Goal: Task Accomplishment & Management: Manage account settings

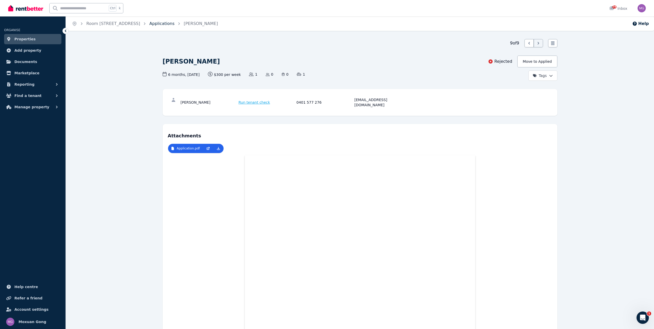
click at [160, 25] on link "Applications" at bounding box center [161, 23] width 25 height 5
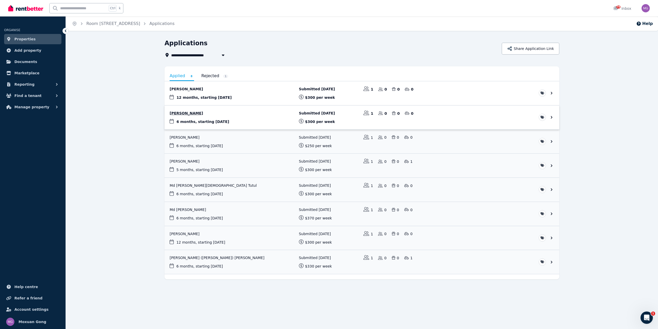
click at [209, 112] on link "View application: Serah Fahiz" at bounding box center [361, 117] width 395 height 24
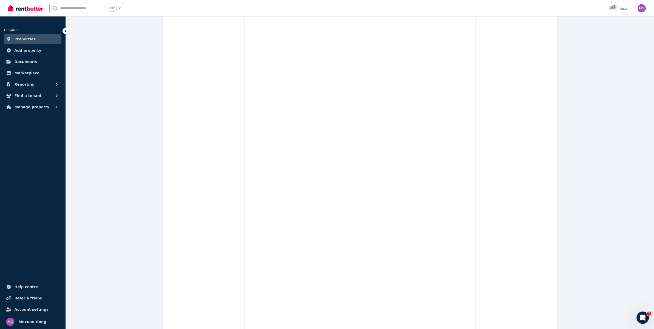
scroll to position [3125, 0]
drag, startPoint x: 654, startPoint y: 271, endPoint x: 657, endPoint y: 286, distance: 15.6
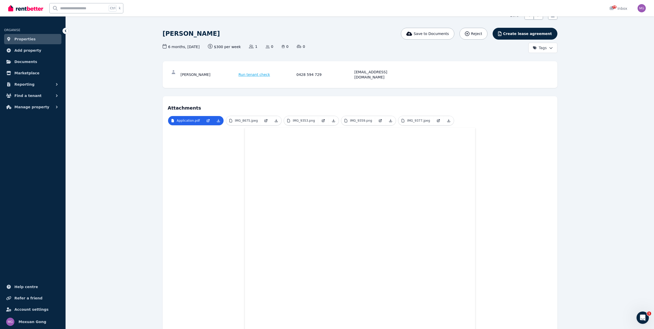
scroll to position [15, 0]
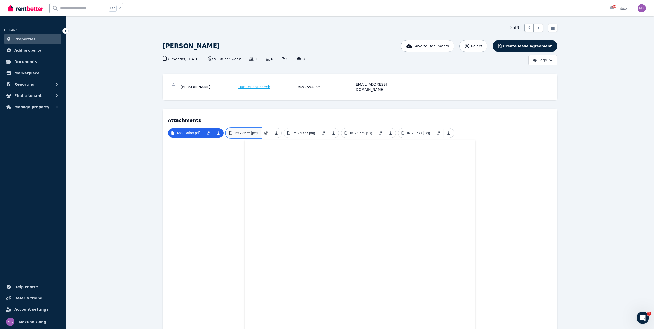
click at [253, 128] on link "IMG_8675.jpeg" at bounding box center [243, 132] width 35 height 9
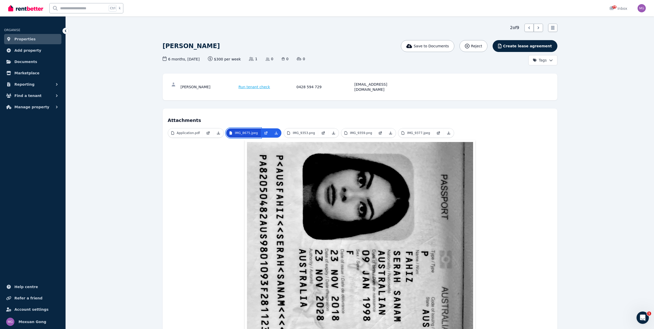
scroll to position [0, 0]
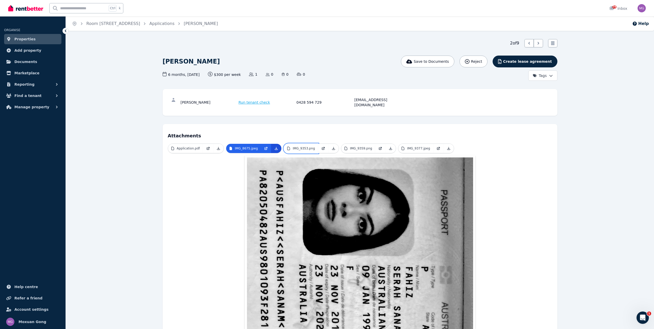
drag, startPoint x: 309, startPoint y: 140, endPoint x: 279, endPoint y: 145, distance: 30.2
click at [308, 144] on link "IMG_9353.png" at bounding box center [301, 148] width 34 height 9
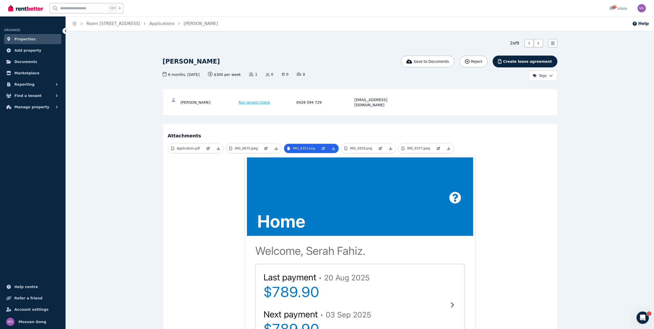
click at [188, 146] on link "Application.pdf" at bounding box center [185, 148] width 35 height 9
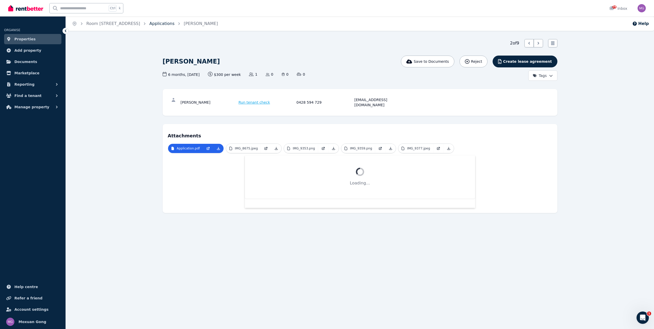
click at [167, 25] on div "Home Room 1, 11 Coronation Ave Applications Serah Fahiz Help 2 of 9 List view S…" at bounding box center [327, 164] width 654 height 329
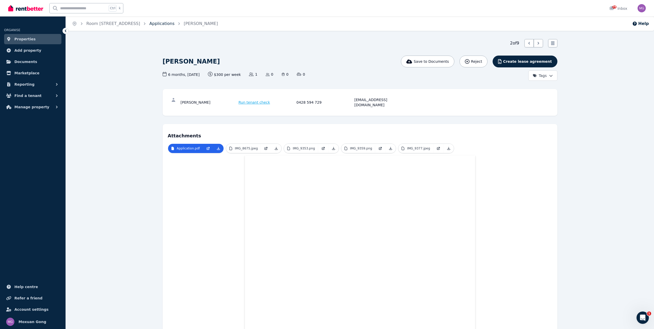
click at [162, 26] on link "Applications" at bounding box center [161, 23] width 25 height 5
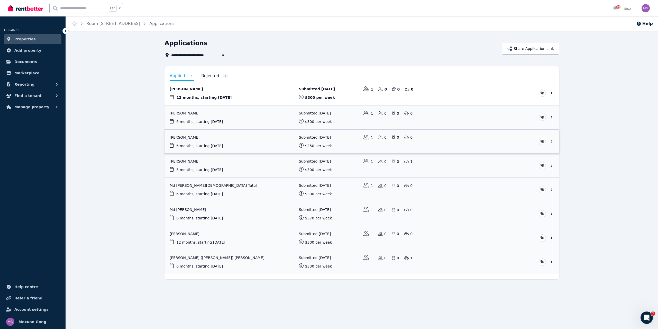
click at [190, 135] on link "View application: Harish Ravikumar" at bounding box center [361, 141] width 395 height 24
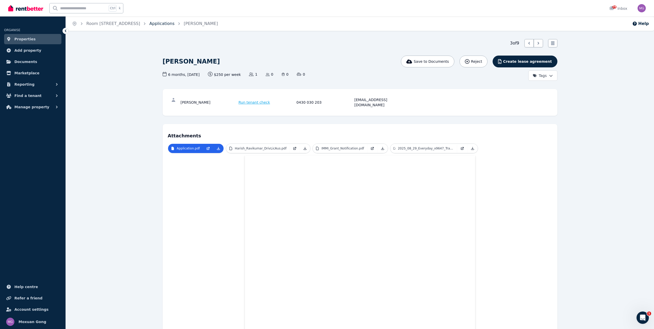
click at [160, 24] on link "Applications" at bounding box center [161, 23] width 25 height 5
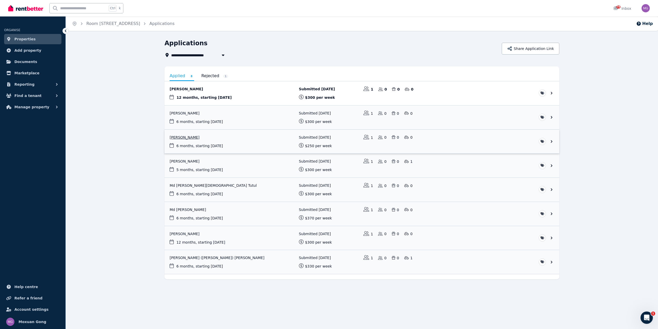
click at [187, 135] on link "View application: Harish Ravikumar" at bounding box center [361, 141] width 395 height 24
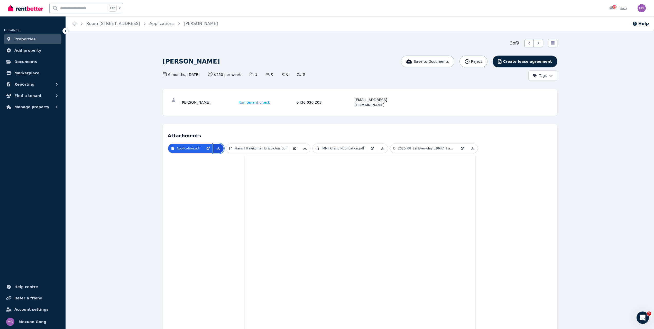
click at [219, 146] on icon at bounding box center [218, 148] width 4 height 4
click at [303, 146] on icon at bounding box center [305, 148] width 4 height 4
click at [380, 146] on icon at bounding box center [382, 148] width 4 height 4
click at [470, 146] on icon at bounding box center [472, 148] width 4 height 4
